Goal: Task Accomplishment & Management: Manage account settings

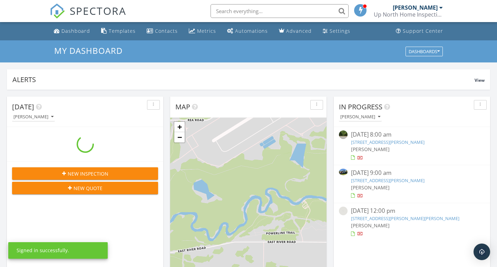
scroll to position [629, 497]
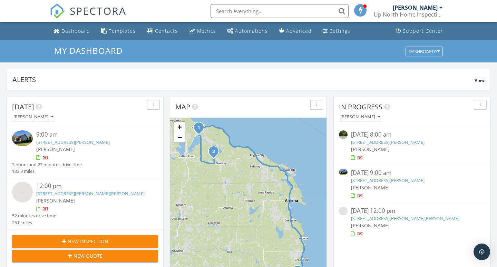
click at [364, 139] on link "10096 US-23, Ossineke, MI 49766" at bounding box center [388, 142] width 74 height 6
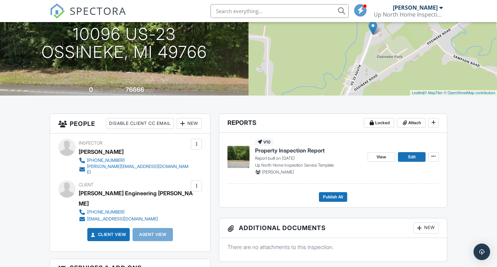
scroll to position [151, 0]
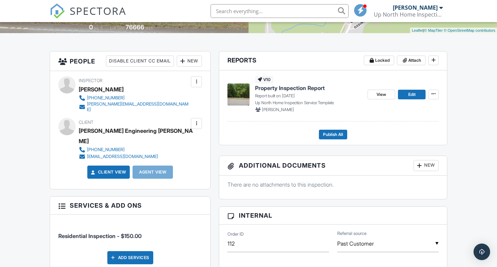
click at [274, 90] on span "Property Inspection Report" at bounding box center [290, 88] width 70 height 8
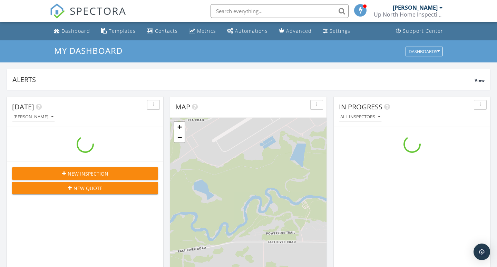
scroll to position [629, 497]
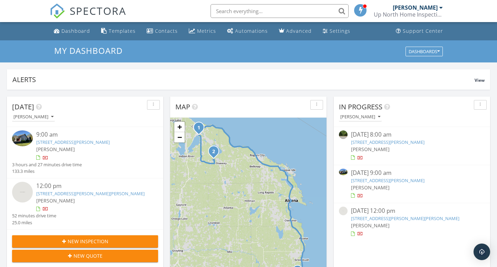
click at [382, 139] on link "10096 US-23, Ossineke, MI 49766" at bounding box center [388, 142] width 74 height 6
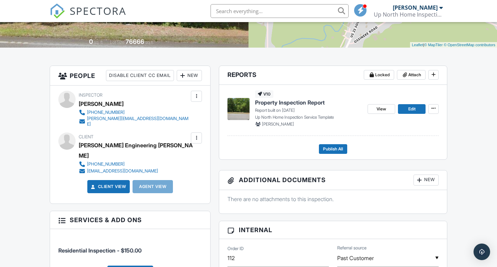
scroll to position [106, 0]
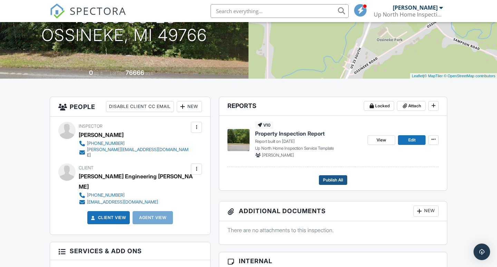
click at [331, 182] on span "Publish All" at bounding box center [333, 180] width 20 height 7
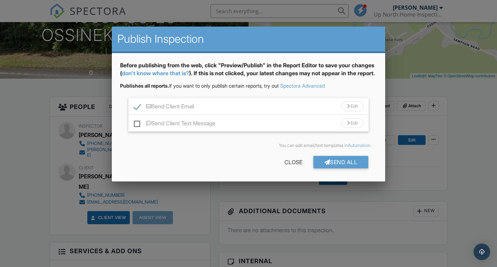
click at [138, 112] on label "Send Client Email" at bounding box center [164, 107] width 60 height 9
checkbox input "false"
click at [338, 168] on div "Send All" at bounding box center [340, 162] width 55 height 12
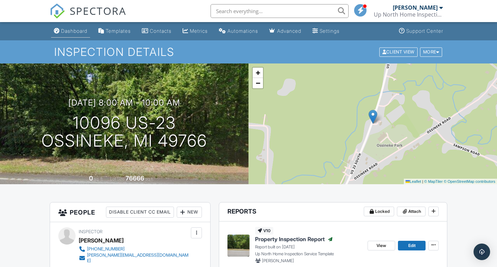
click at [66, 32] on div "Dashboard" at bounding box center [74, 31] width 26 height 6
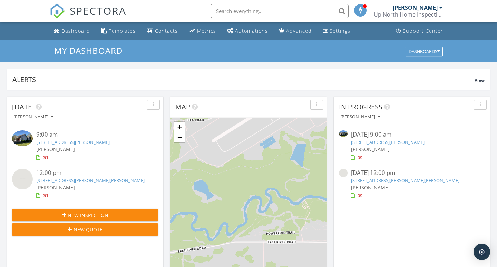
scroll to position [629, 497]
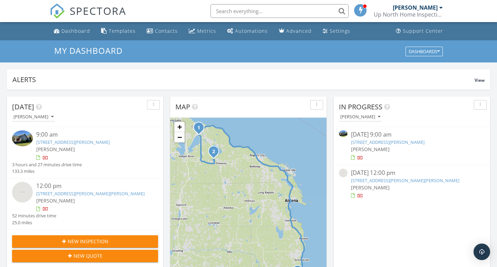
click at [369, 175] on div "09/28/25 12:00 pm" at bounding box center [412, 173] width 122 height 9
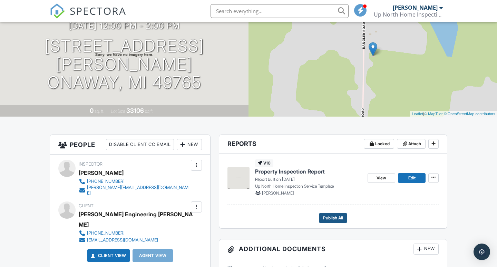
scroll to position [68, 0]
click at [331, 220] on span "Publish All" at bounding box center [333, 218] width 20 height 7
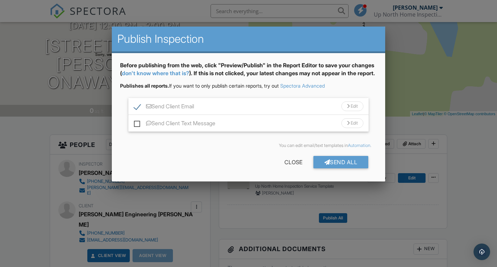
click at [137, 112] on label "Send Client Email" at bounding box center [164, 107] width 60 height 9
checkbox input "false"
click at [339, 168] on div "Send All" at bounding box center [340, 162] width 55 height 12
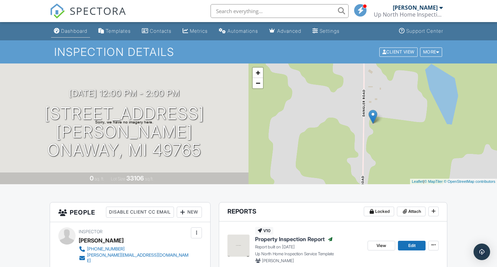
click at [70, 30] on div "Dashboard" at bounding box center [74, 31] width 26 height 6
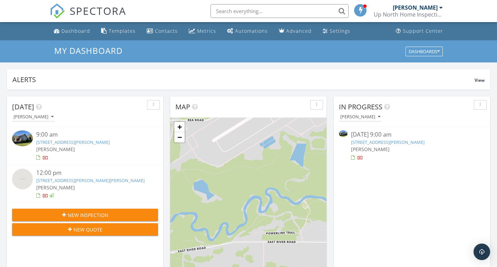
scroll to position [629, 497]
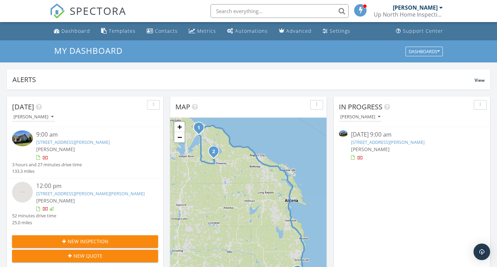
click at [378, 144] on link "1075 Hackmatack Rd, Cheboygan, MI 49721" at bounding box center [388, 142] width 74 height 6
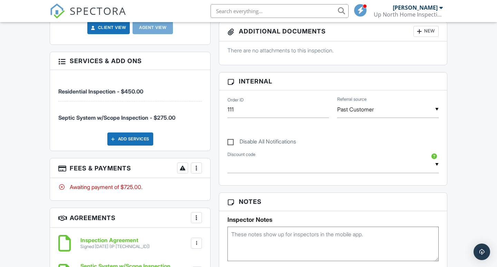
scroll to position [339, 0]
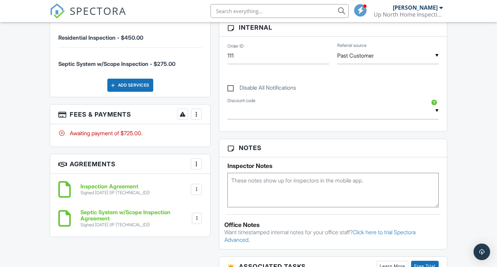
click at [203, 109] on h3 "Fees & Payments More Edit Fees & Payments Add Services View Invoice Paid In Full" at bounding box center [130, 115] width 160 height 20
click at [193, 111] on div at bounding box center [196, 114] width 7 height 7
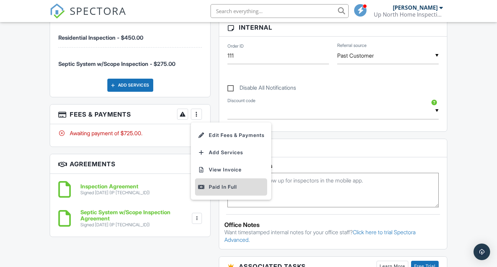
click at [226, 183] on div "Paid In Full" at bounding box center [231, 187] width 67 height 8
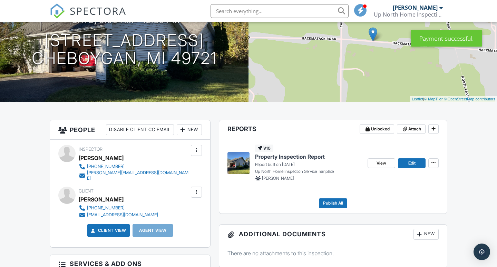
scroll to position [84, 0]
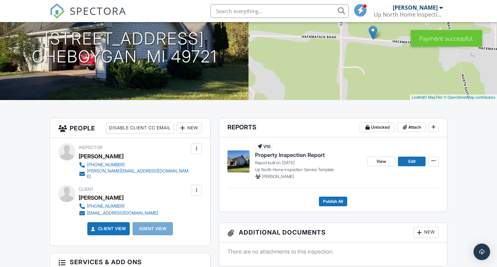
click at [282, 157] on span "Property Inspection Report" at bounding box center [290, 155] width 70 height 8
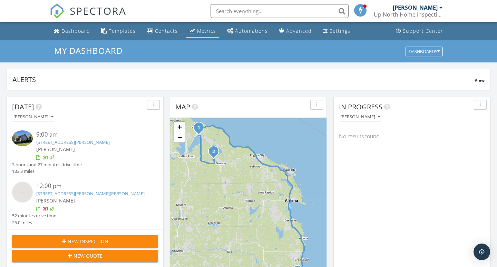
click at [199, 30] on div "Metrics" at bounding box center [206, 31] width 19 height 7
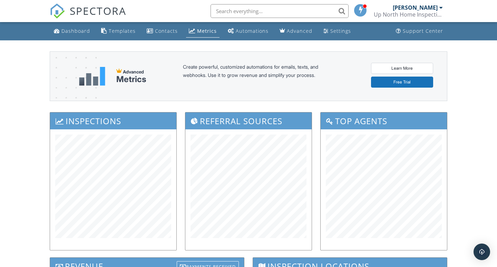
click at [441, 8] on div at bounding box center [440, 8] width 3 height 6
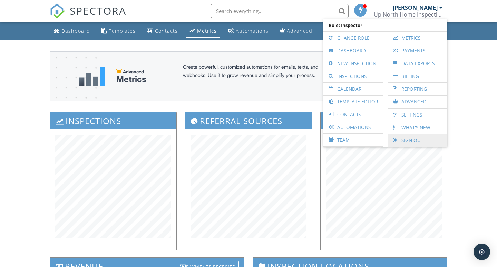
click at [408, 138] on link "Sign Out" at bounding box center [417, 140] width 53 height 12
